Goal: Information Seeking & Learning: Learn about a topic

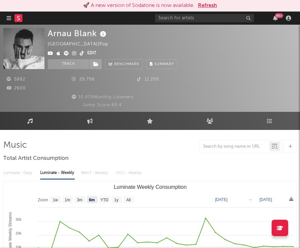
select select "6m"
click at [298, 55] on div "Arnau Blank Spain | Pop Edit Track Benchmark Summary 5882 29.796 11.200 2600 10…" at bounding box center [150, 68] width 300 height 87
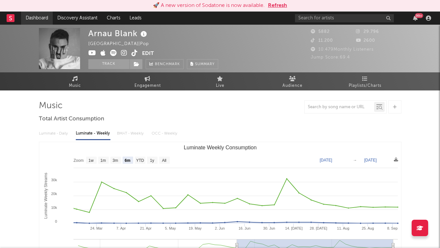
click at [30, 16] on link "Dashboard" at bounding box center [37, 18] width 32 height 13
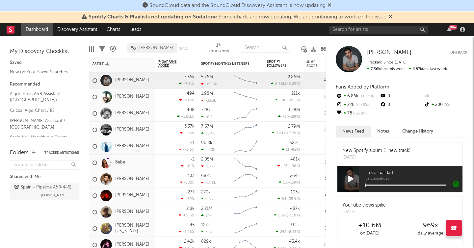
click at [56, 224] on div "Folders Tracked Artists ( 46 ) Shared with Me Spain - Pipeline A&R ( 445 ) [PER…" at bounding box center [44, 195] width 89 height 106
click at [439, 28] on div at bounding box center [463, 29] width 10 height 5
click at [439, 29] on icon "button" at bounding box center [462, 29] width 5 height 5
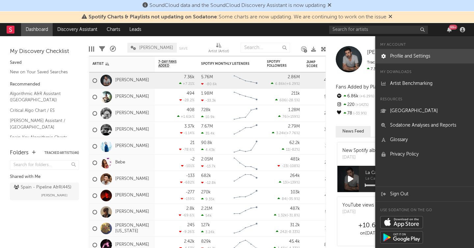
click at [425, 56] on link "Profile and Settings" at bounding box center [424, 56] width 99 height 14
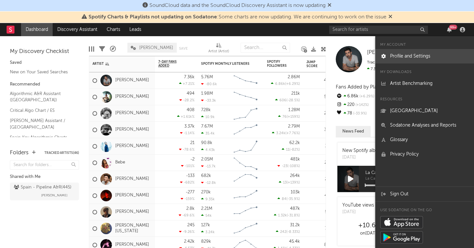
select select "recorded_music"
select select "other"
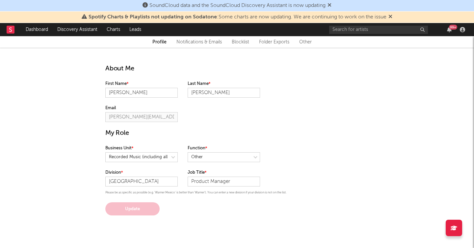
click at [303, 41] on link "Other" at bounding box center [305, 42] width 13 height 8
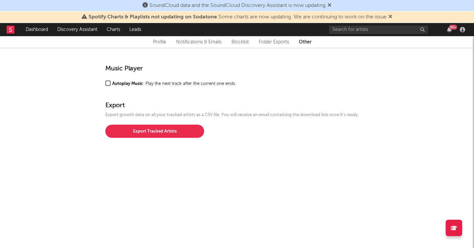
click at [197, 43] on link "Notifications & Emails" at bounding box center [198, 42] width 45 height 8
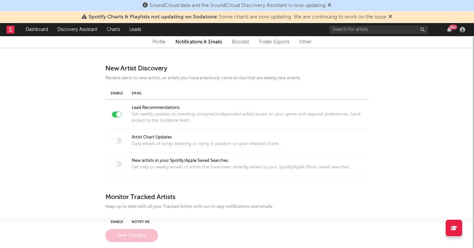
click at [155, 43] on link "Profile" at bounding box center [158, 42] width 13 height 8
select select "recorded_music"
select select "other"
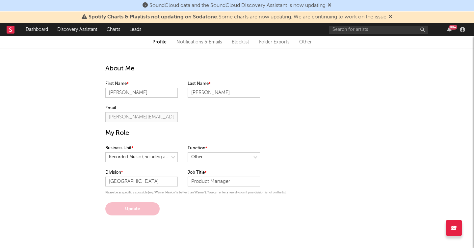
click at [58, 93] on div "Profile Notifications & Emails Blocklist Folder Exports Other About Me First Na…" at bounding box center [237, 125] width 474 height 179
click at [38, 32] on link "Dashboard" at bounding box center [37, 29] width 32 height 13
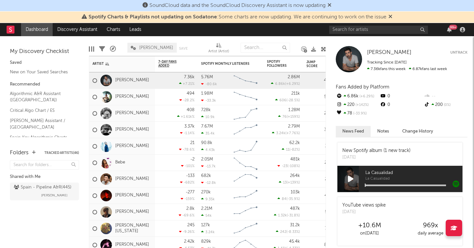
click at [323, 49] on icon at bounding box center [323, 49] width 5 height 5
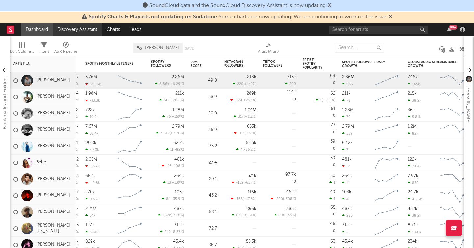
click at [76, 30] on link "Discovery Assistant" at bounding box center [77, 29] width 49 height 13
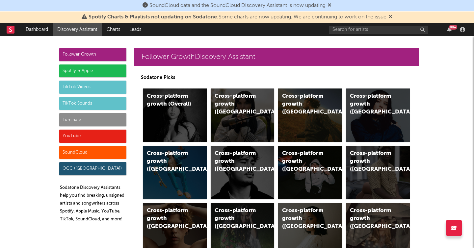
click at [94, 87] on div "TikTok Videos" at bounding box center [92, 87] width 67 height 13
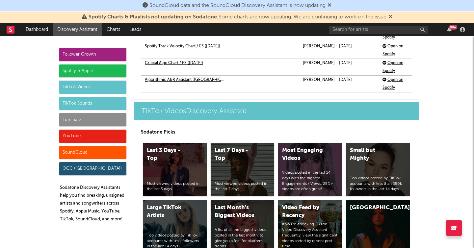
scroll to position [1645, 0]
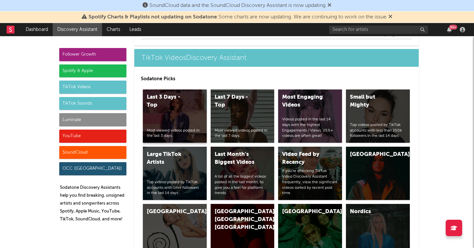
click at [176, 101] on div "Last 3 Days - Top" at bounding box center [169, 102] width 45 height 16
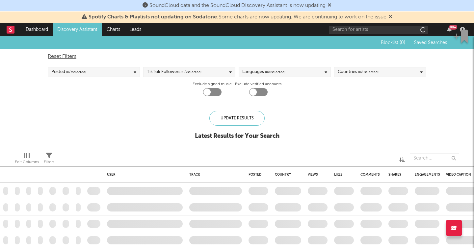
checkbox input "true"
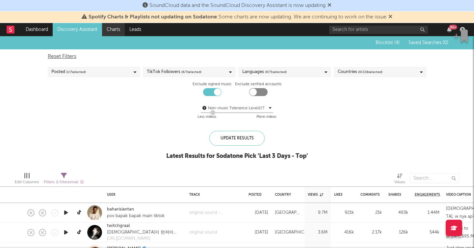
click at [113, 28] on link "Charts" at bounding box center [113, 29] width 23 height 13
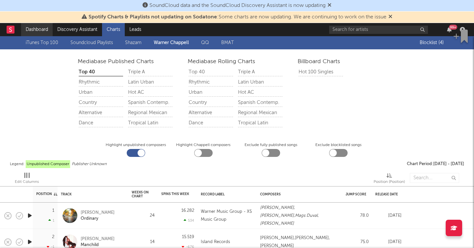
click at [37, 28] on link "Dashboard" at bounding box center [37, 29] width 32 height 13
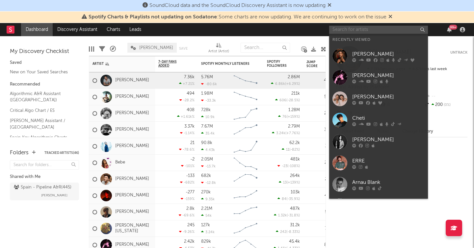
click at [350, 30] on input "text" at bounding box center [378, 30] width 99 height 8
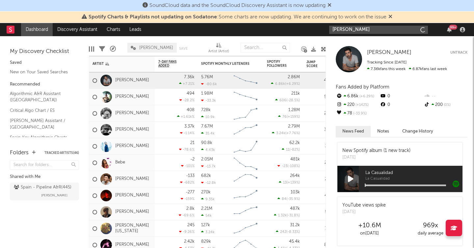
type input "[PERSON_NAME]"
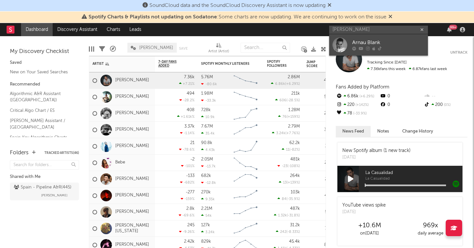
click at [376, 41] on div "Arnau Blank" at bounding box center [388, 43] width 72 height 8
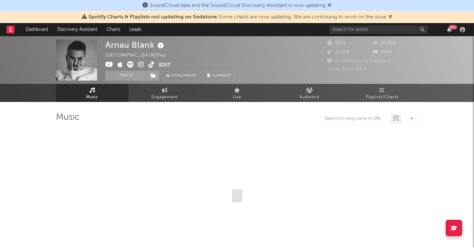
select select "6m"
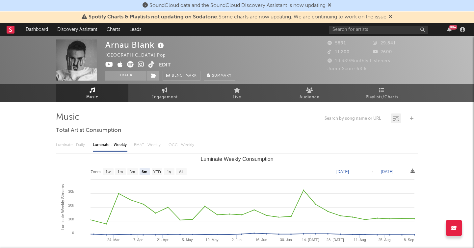
click at [142, 65] on icon at bounding box center [141, 64] width 6 height 7
click at [169, 90] on link "Engagement" at bounding box center [164, 93] width 72 height 18
select select "1w"
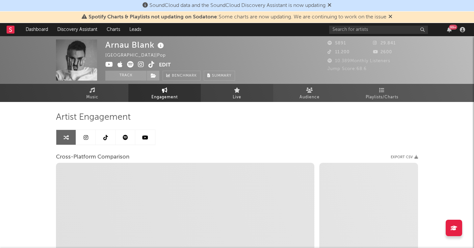
click at [236, 91] on icon at bounding box center [237, 90] width 6 height 5
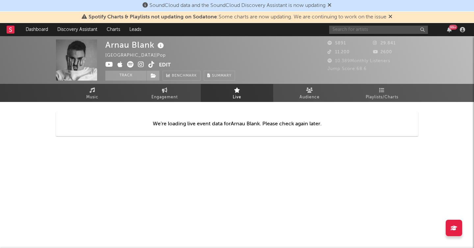
click at [353, 28] on input "text" at bounding box center [378, 30] width 99 height 8
type input "[PERSON_NAME]"
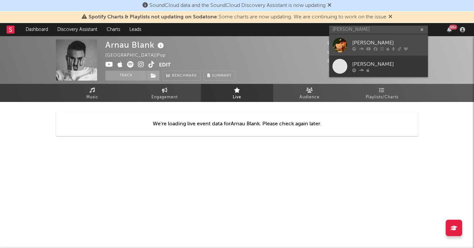
click at [360, 41] on div "[PERSON_NAME]" at bounding box center [388, 43] width 72 height 8
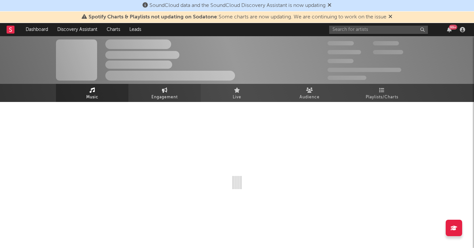
click at [163, 89] on icon at bounding box center [165, 90] width 6 height 5
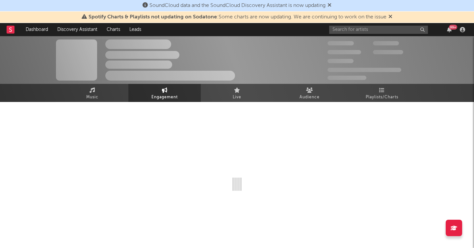
select select "1m"
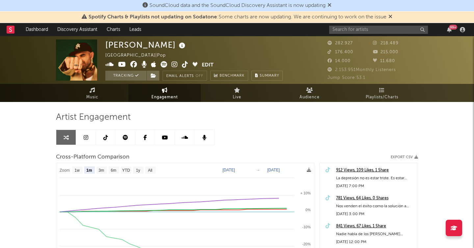
click at [166, 95] on span "Engagement" at bounding box center [164, 98] width 26 height 8
click at [178, 88] on link "Engagement" at bounding box center [164, 93] width 72 height 18
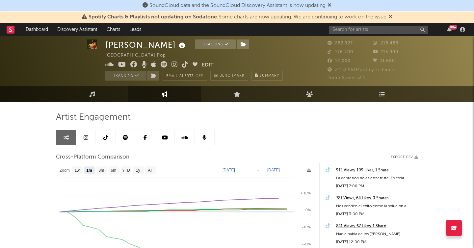
scroll to position [7, 0]
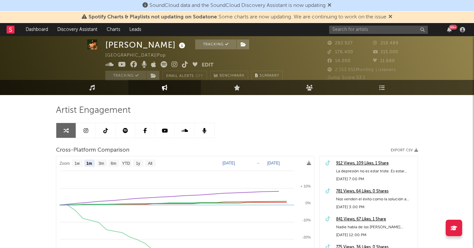
click at [86, 134] on link at bounding box center [86, 130] width 20 height 15
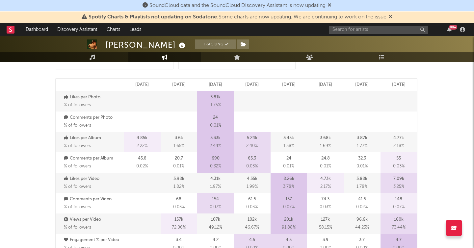
scroll to position [356, 0]
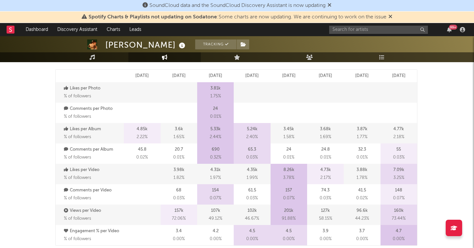
select select "6m"
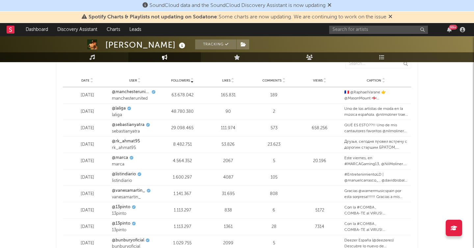
scroll to position [807, 0]
click at [92, 78] on icon at bounding box center [91, 78] width 3 height 3
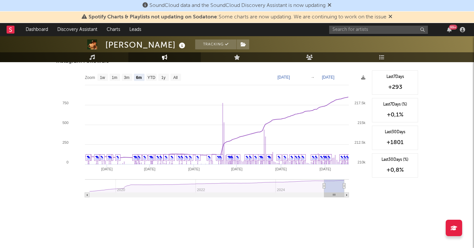
scroll to position [0, 0]
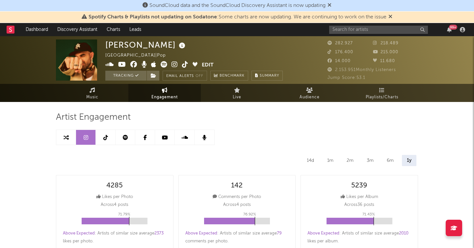
click at [101, 138] on link at bounding box center [106, 137] width 20 height 15
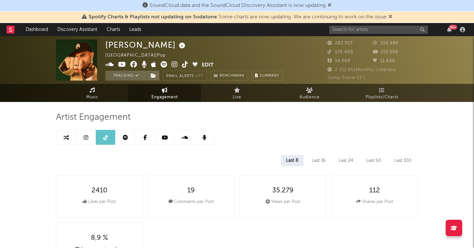
select select "6m"
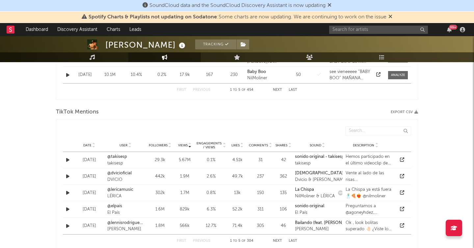
scroll to position [464, 0]
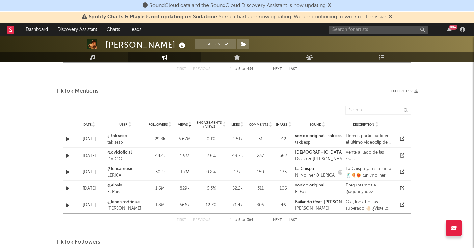
click at [67, 140] on icon "button" at bounding box center [67, 139] width 3 height 4
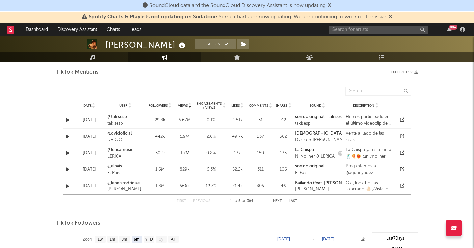
scroll to position [487, 0]
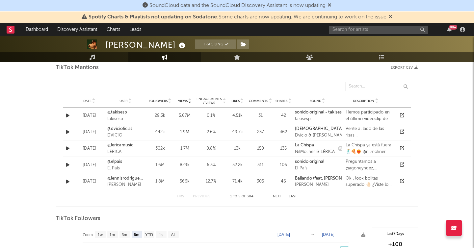
click at [279, 196] on button "Next" at bounding box center [277, 197] width 9 height 4
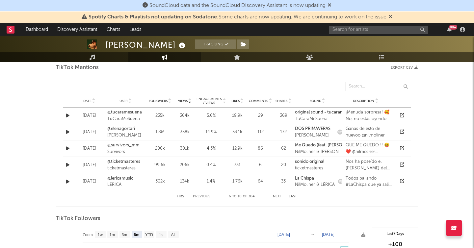
click at [279, 196] on button "Next" at bounding box center [277, 197] width 9 height 4
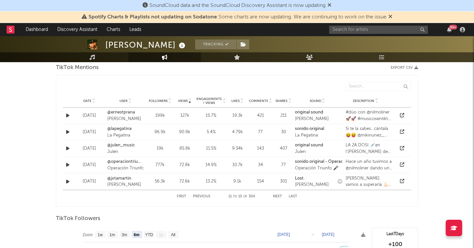
click at [276, 197] on button "Next" at bounding box center [277, 197] width 9 height 4
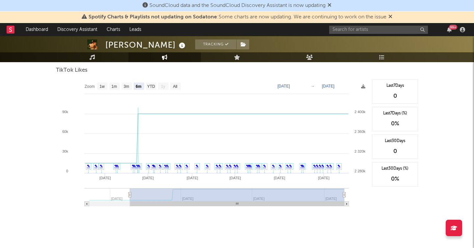
scroll to position [798, 0]
